Goal: Navigation & Orientation: Find specific page/section

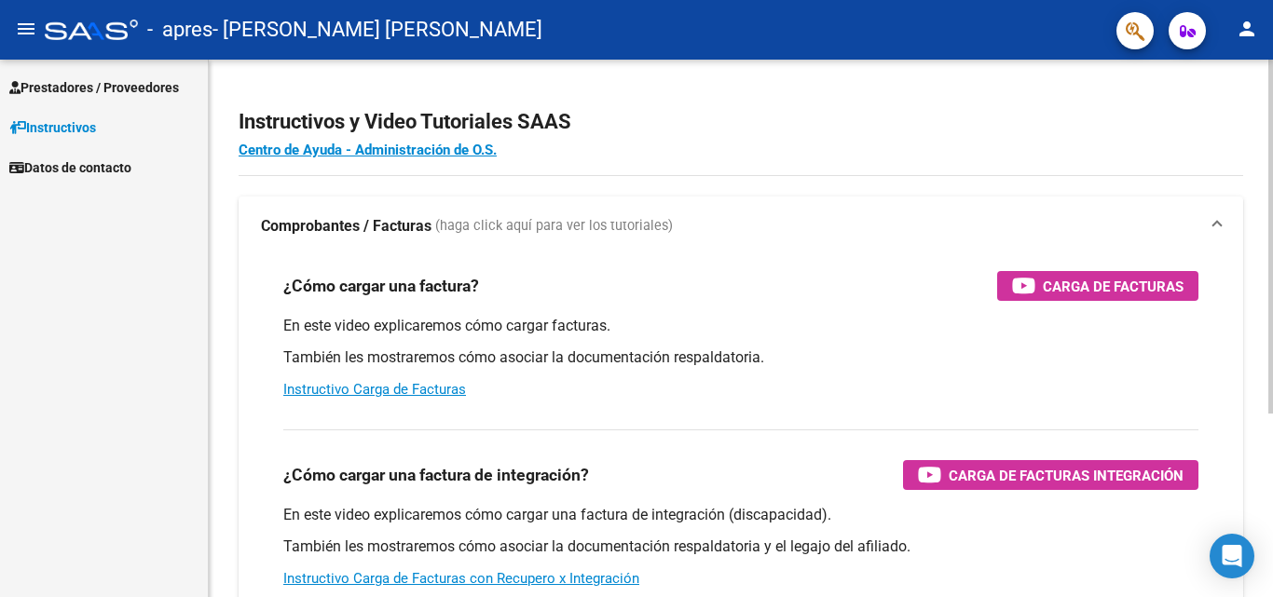
click at [1234, 269] on div "Instructivos y Video Tutoriales SAAS Centro de Ayuda - Administración de O.S. C…" at bounding box center [743, 468] width 1069 height 817
click at [68, 81] on span "Prestadores / Proveedores" at bounding box center [94, 87] width 170 height 21
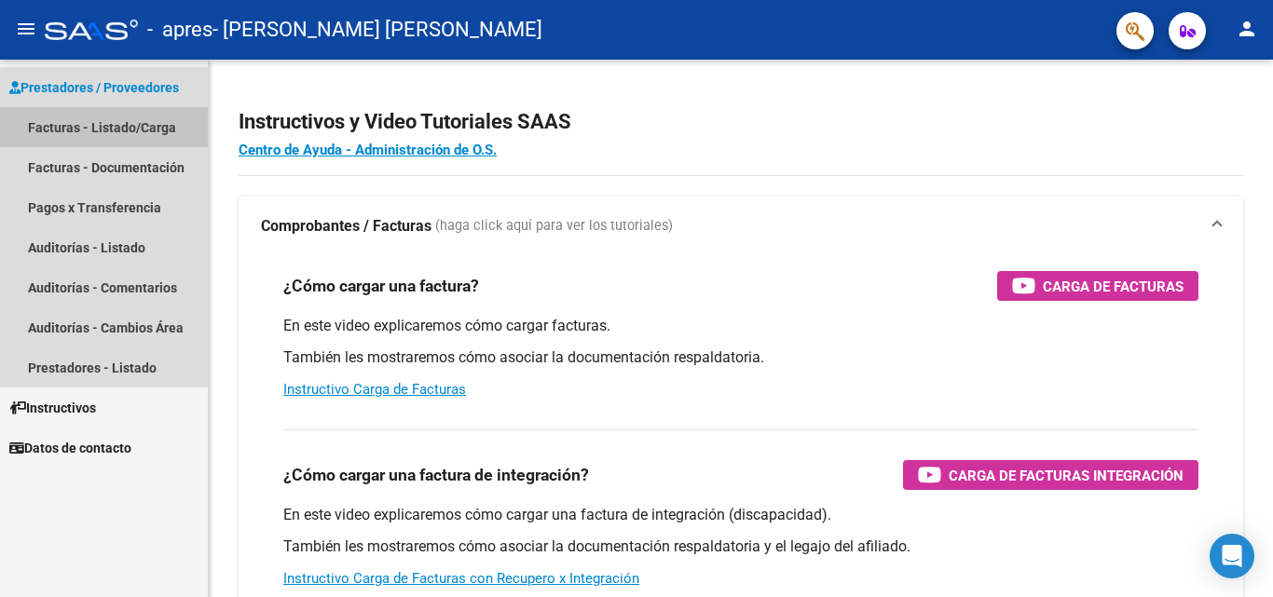
click at [75, 133] on link "Facturas - Listado/Carga" at bounding box center [104, 127] width 208 height 40
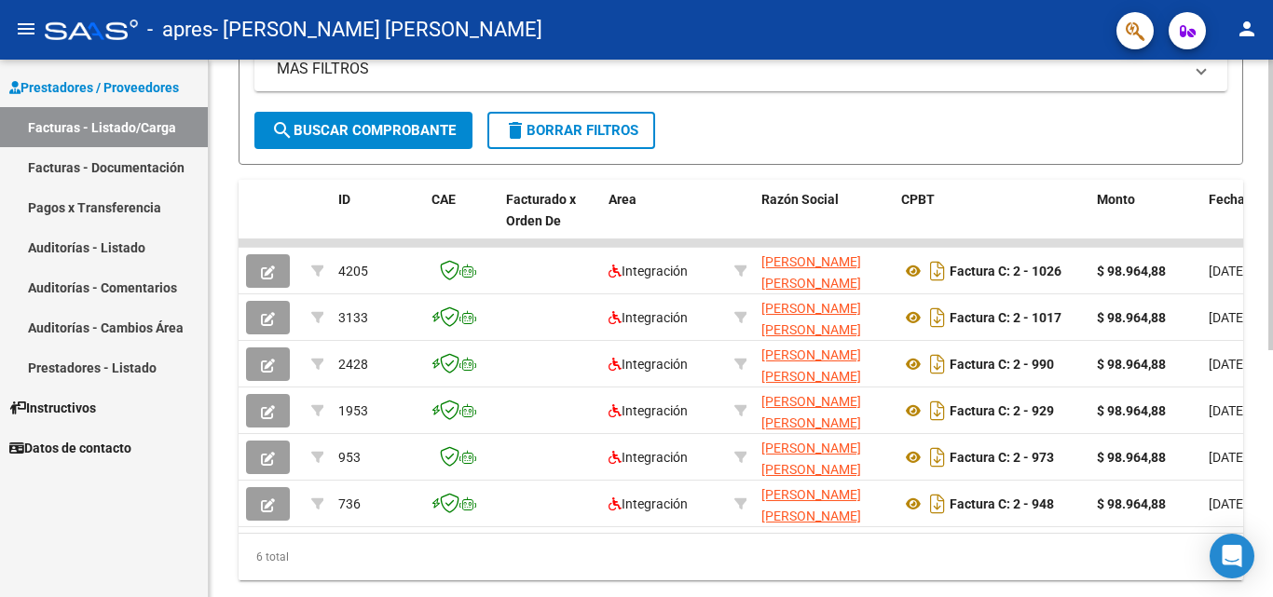
scroll to position [405, 0]
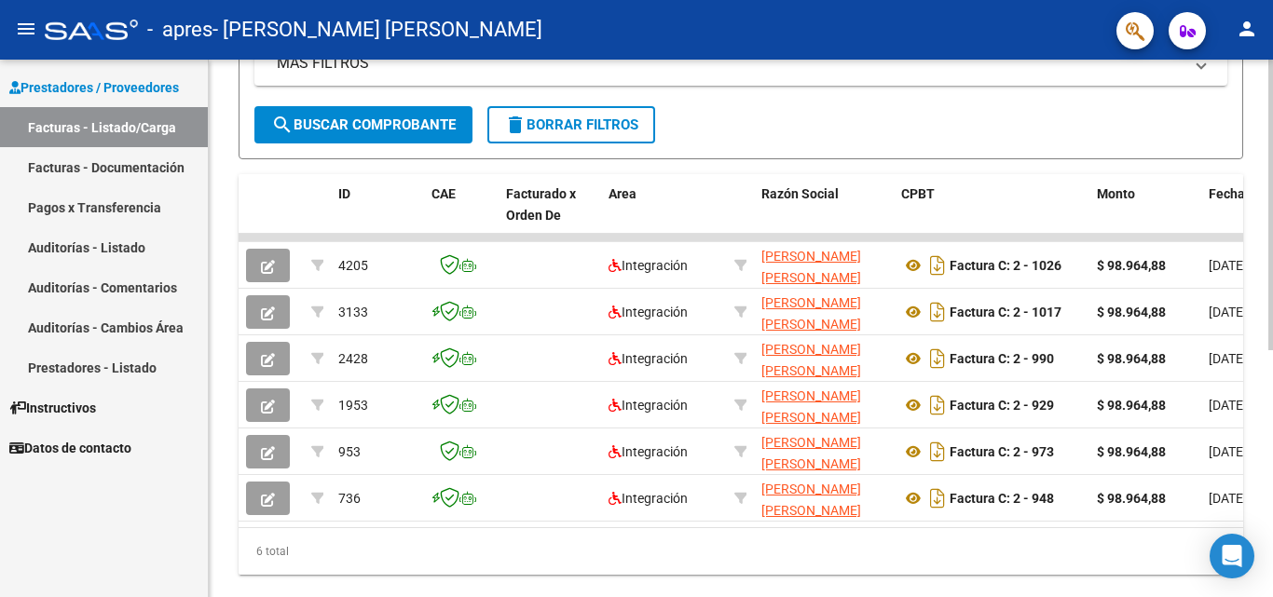
click at [1270, 539] on div at bounding box center [1270, 431] width 5 height 291
click at [156, 283] on link "Auditorías - Comentarios" at bounding box center [104, 287] width 208 height 40
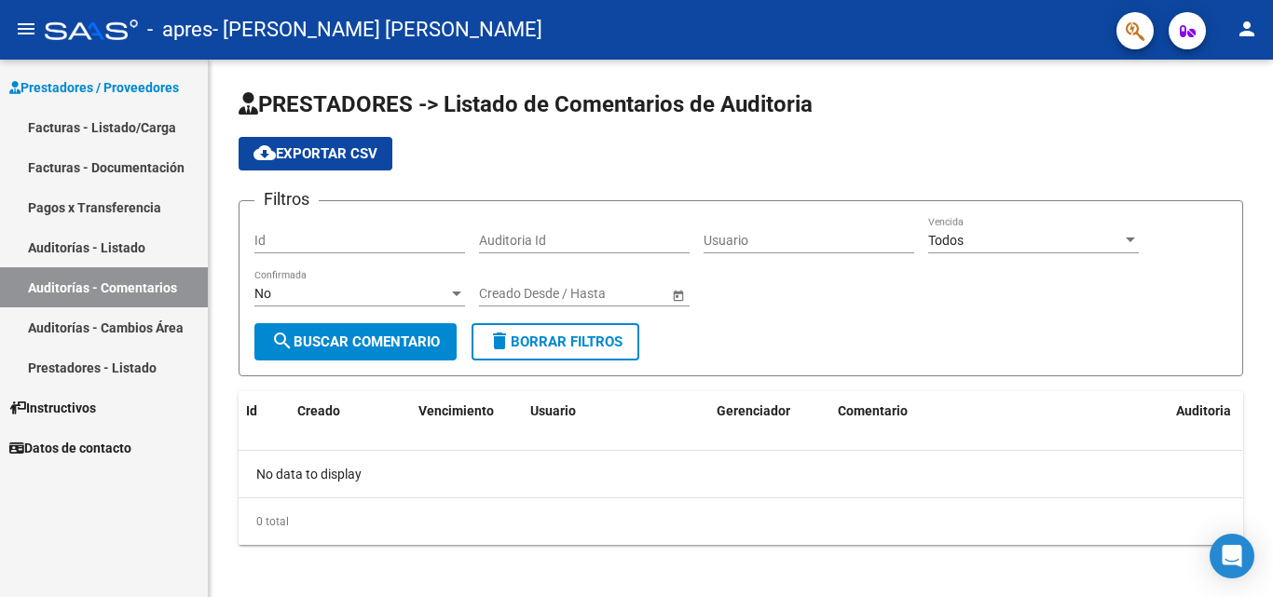
click at [126, 241] on link "Auditorías - Listado" at bounding box center [104, 247] width 208 height 40
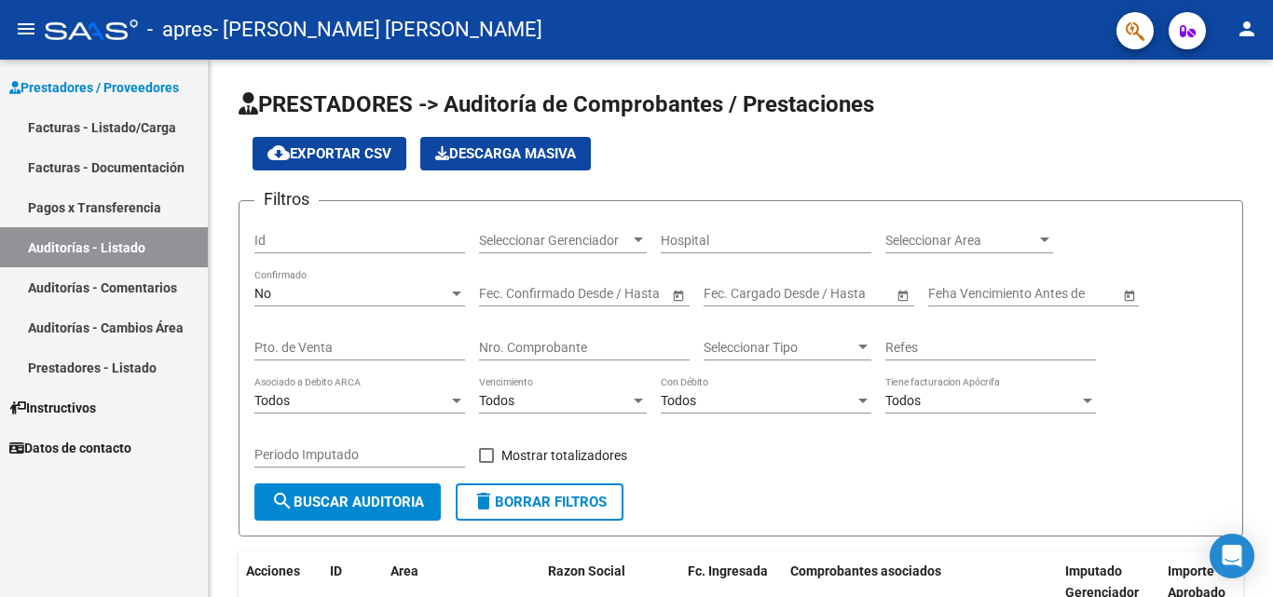
click at [107, 164] on link "Facturas - Documentación" at bounding box center [104, 167] width 208 height 40
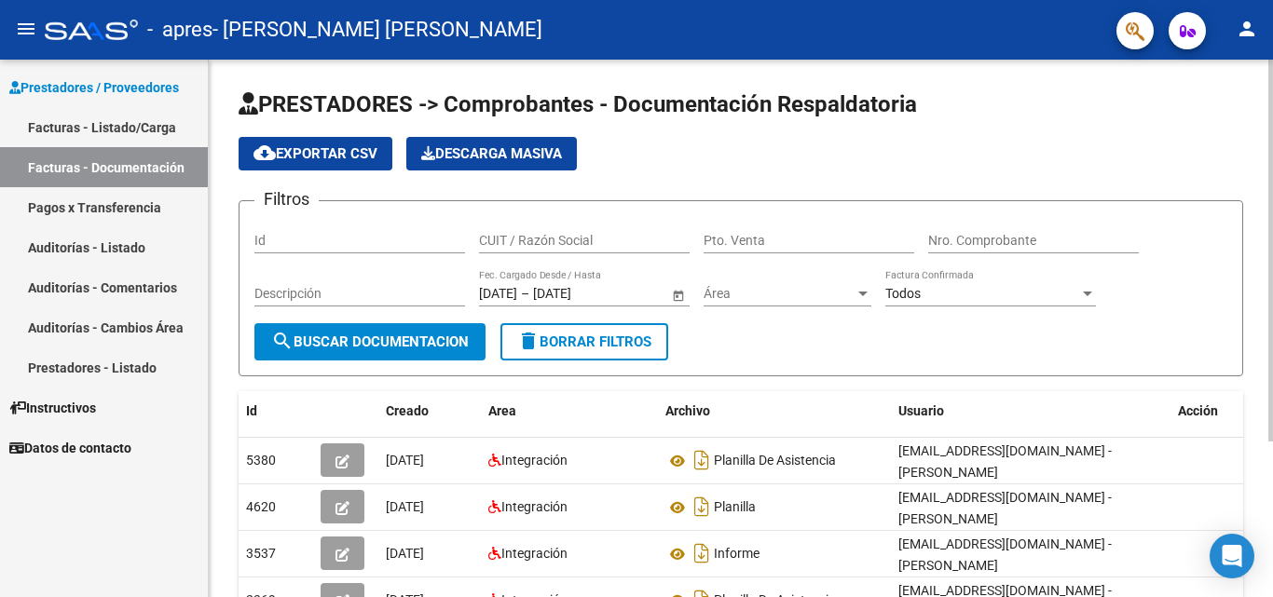
click at [1272, 357] on div at bounding box center [1270, 251] width 5 height 382
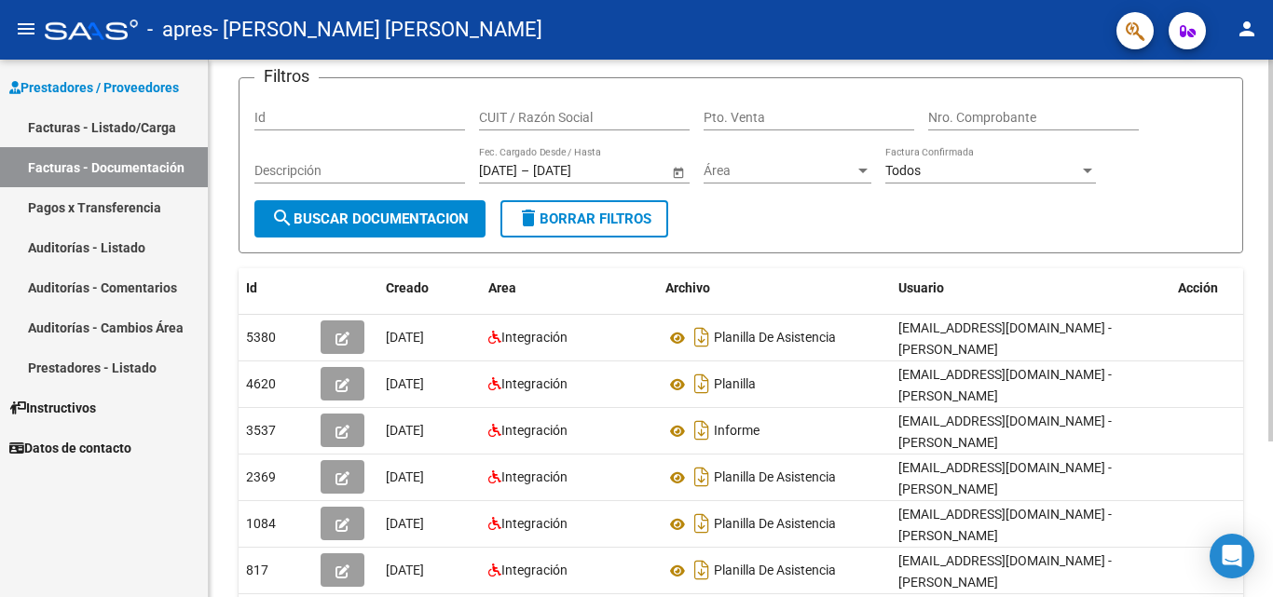
scroll to position [132, 0]
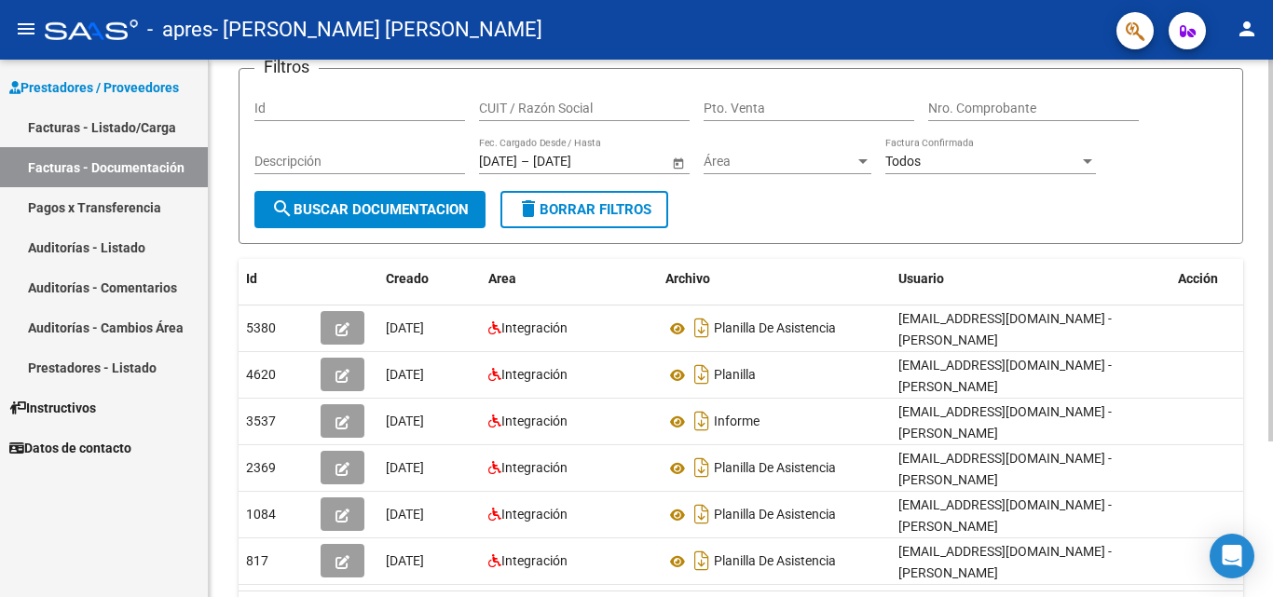
click at [1272, 451] on div at bounding box center [1270, 339] width 5 height 382
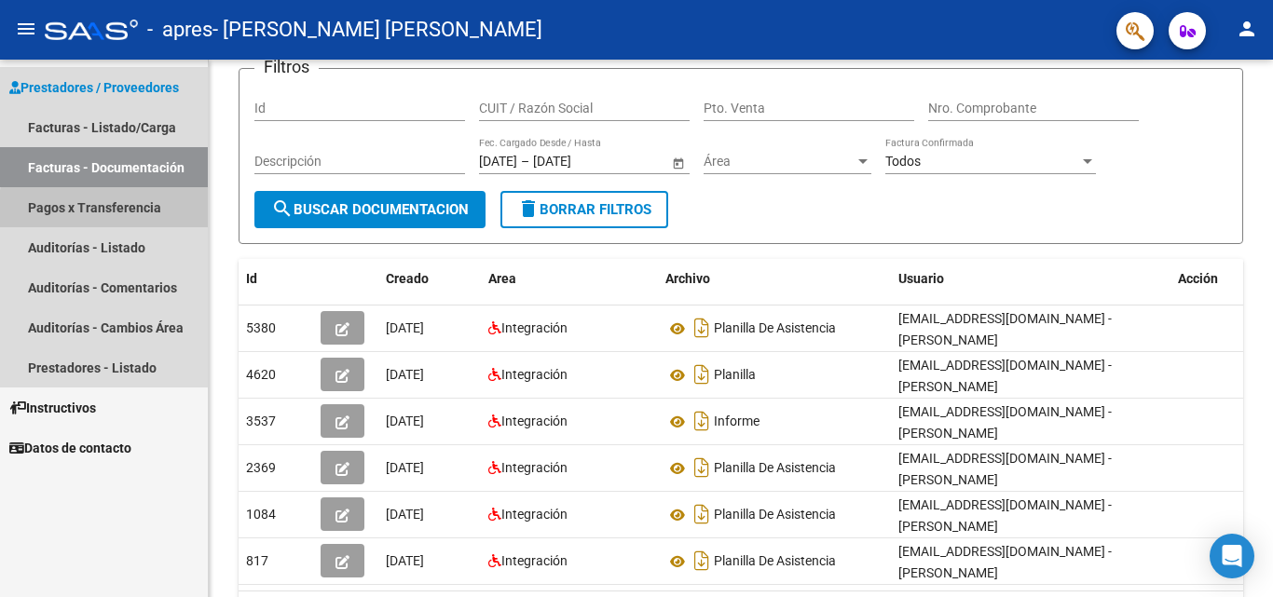
click at [117, 211] on link "Pagos x Transferencia" at bounding box center [104, 207] width 208 height 40
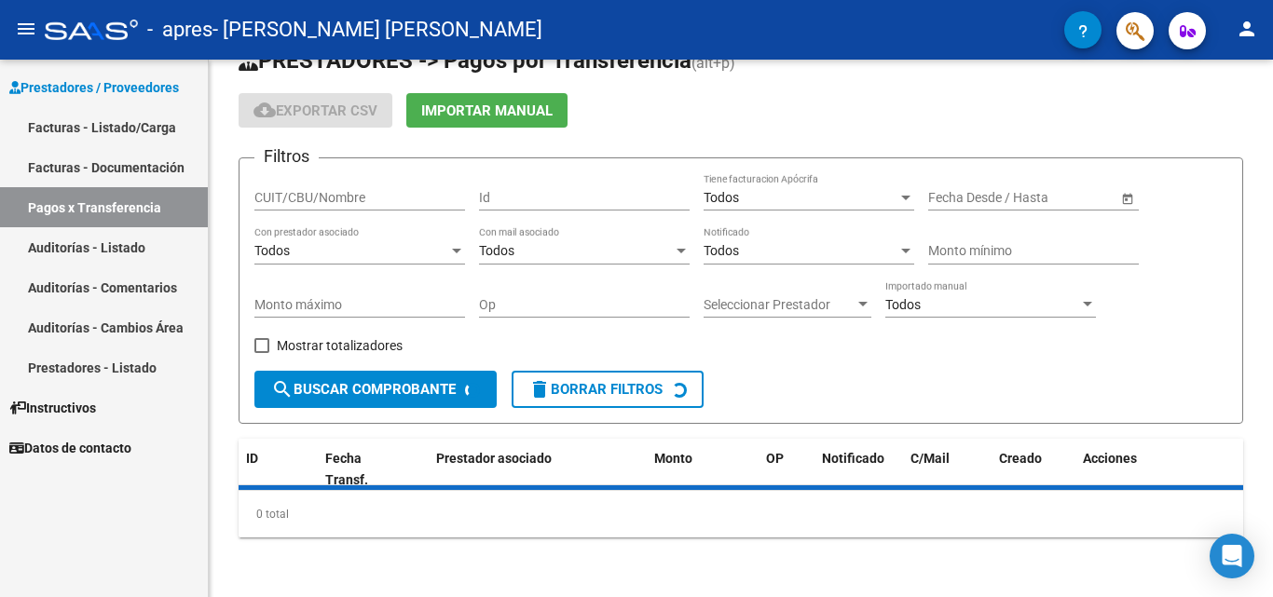
scroll to position [44, 0]
click at [112, 130] on link "Facturas - Listado/Carga" at bounding box center [104, 127] width 208 height 40
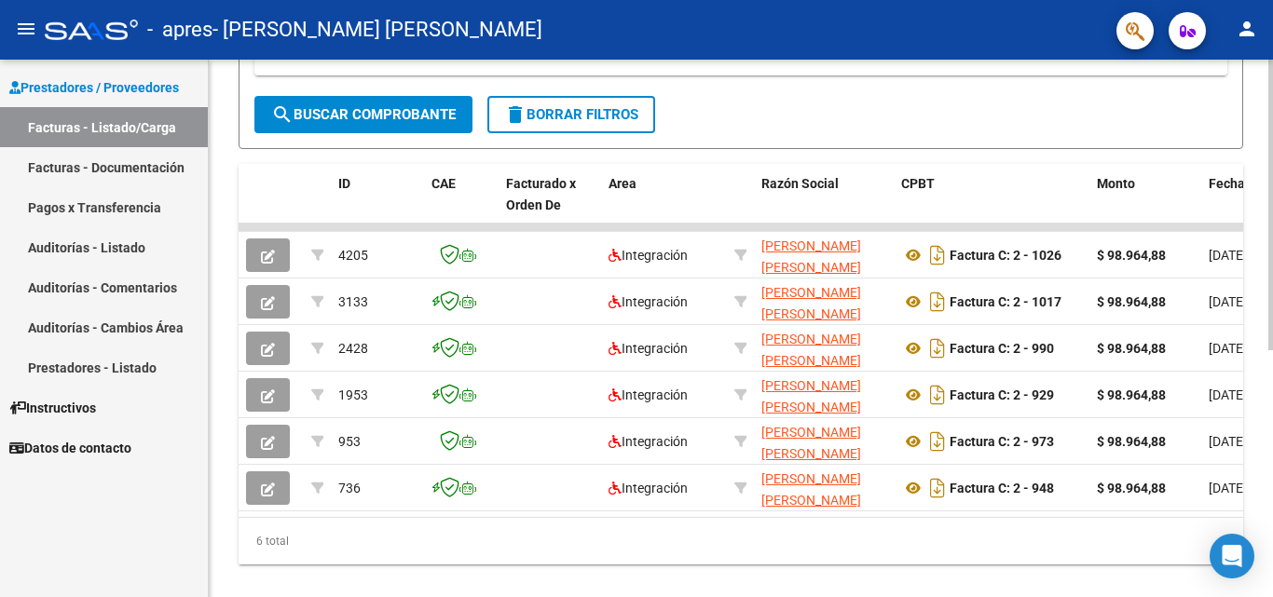
scroll to position [417, 0]
click at [1271, 466] on div at bounding box center [1270, 438] width 5 height 291
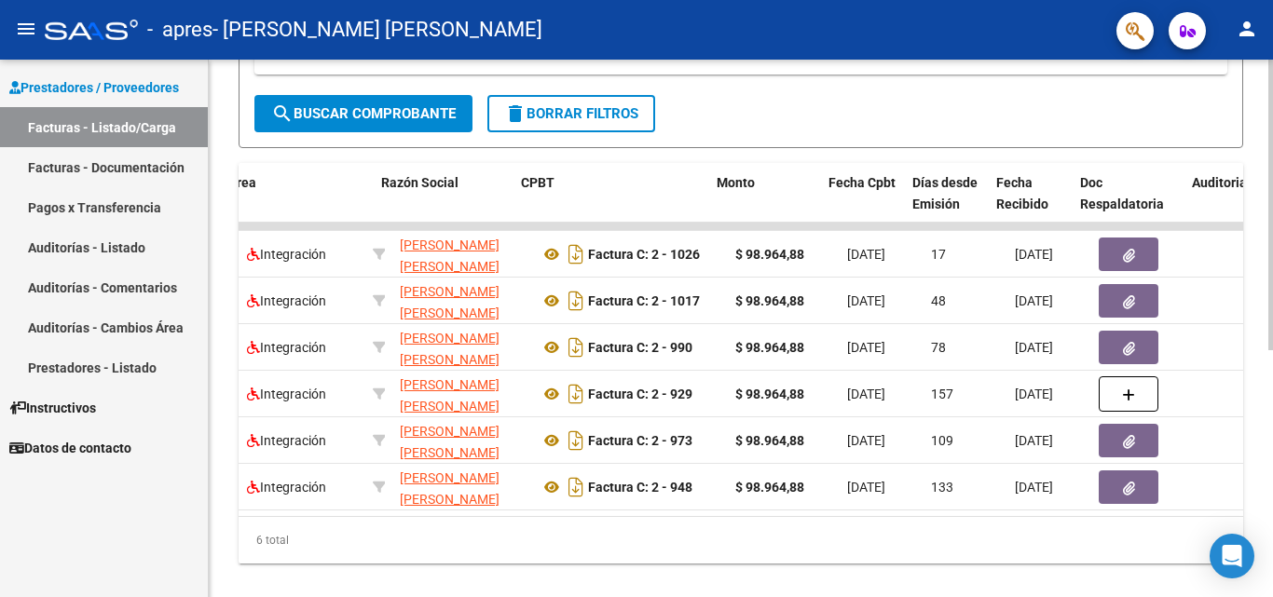
scroll to position [0, 456]
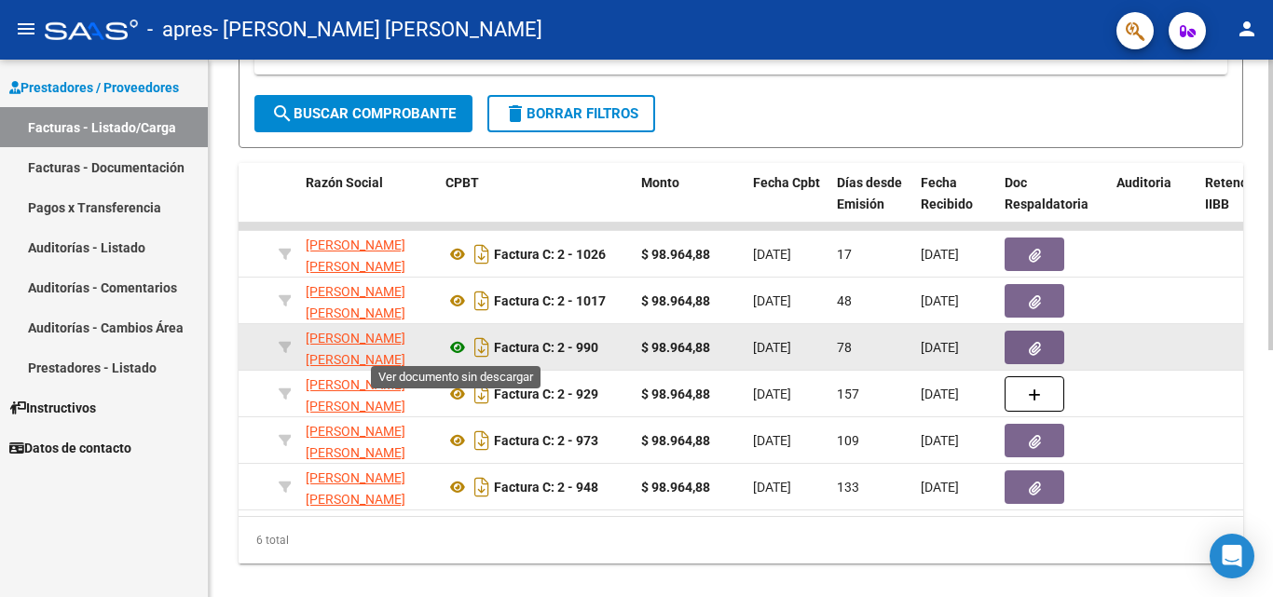
click at [452, 348] on icon at bounding box center [457, 347] width 24 height 22
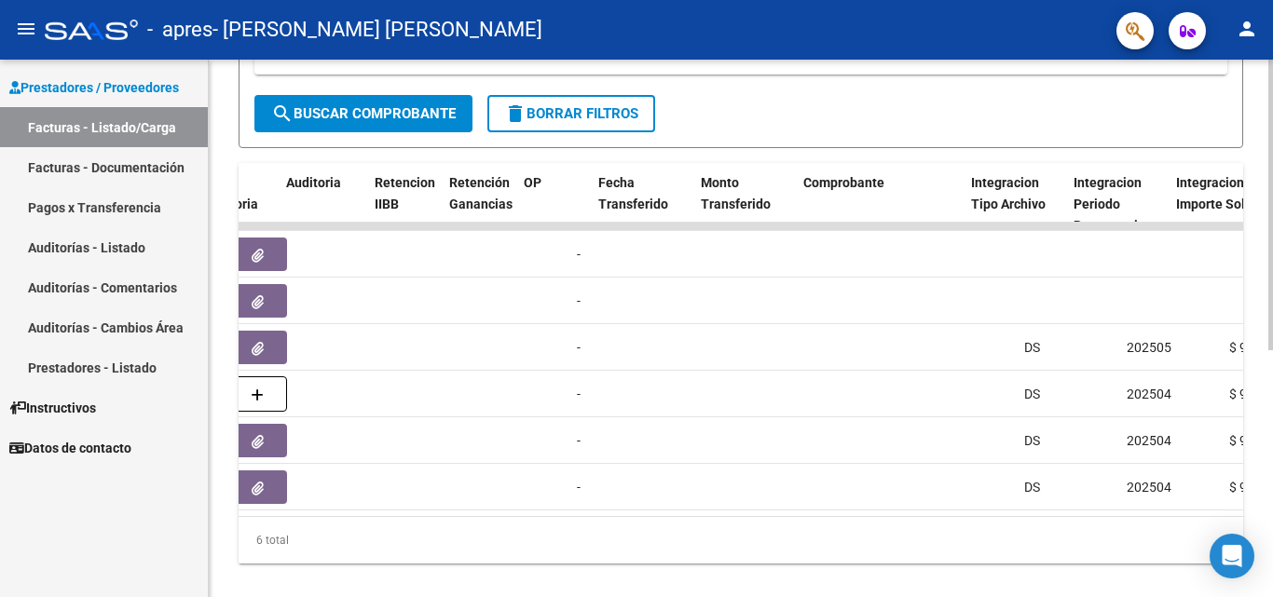
scroll to position [0, 1313]
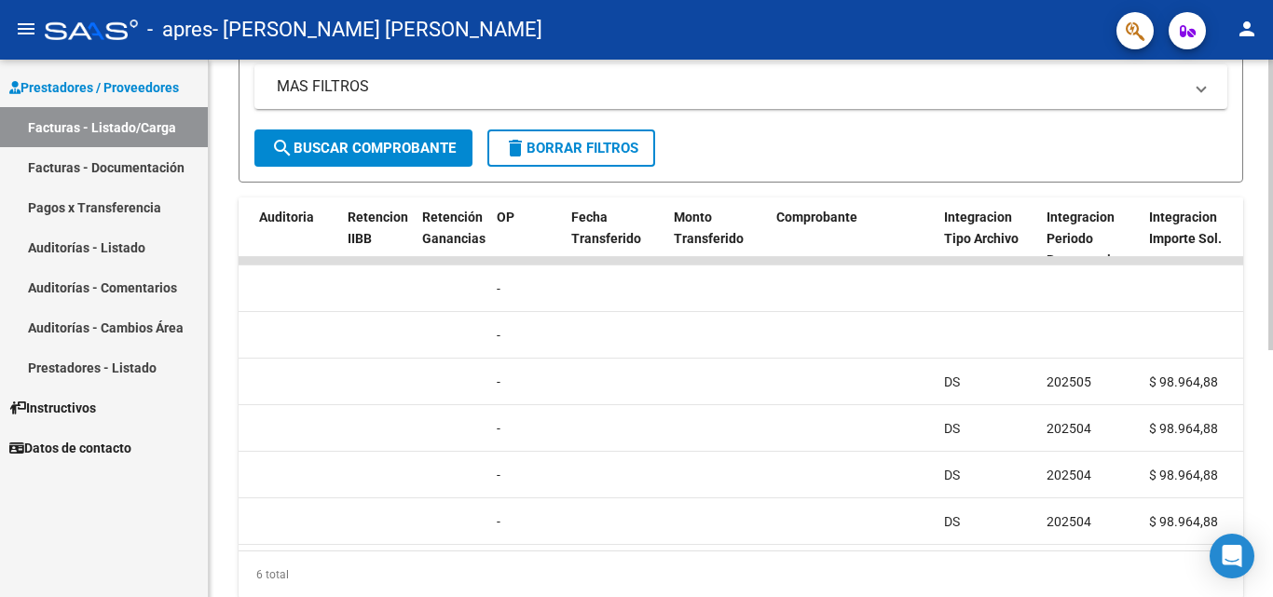
click at [1271, 287] on div at bounding box center [1270, 418] width 5 height 291
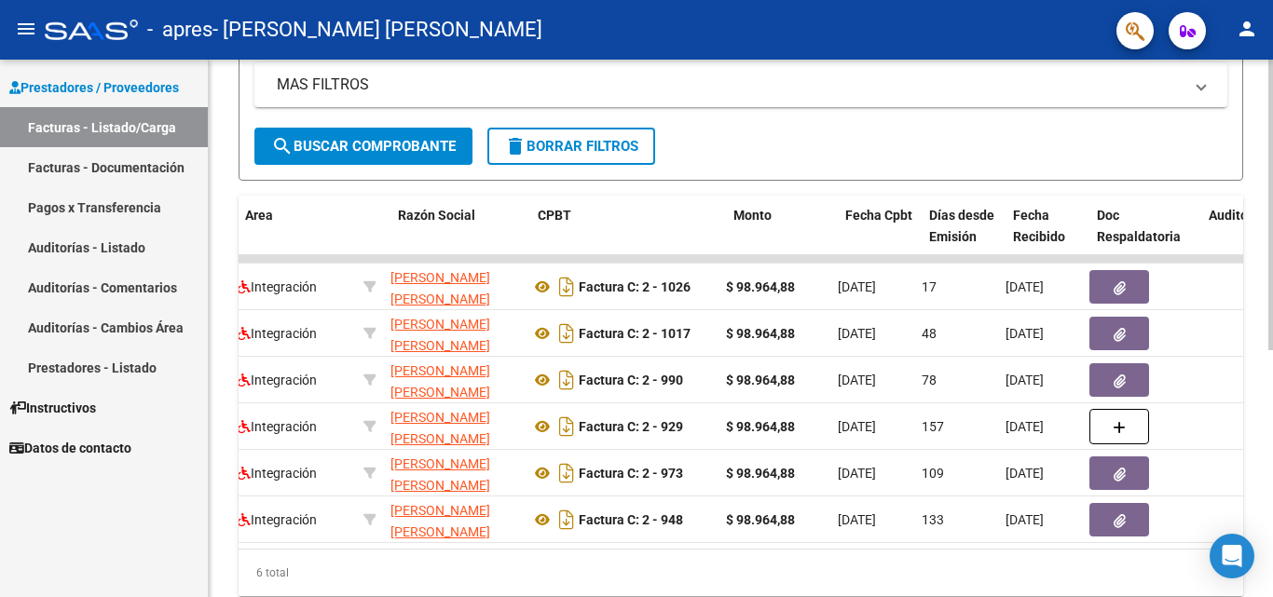
scroll to position [0, 0]
